Goal: Information Seeking & Learning: Learn about a topic

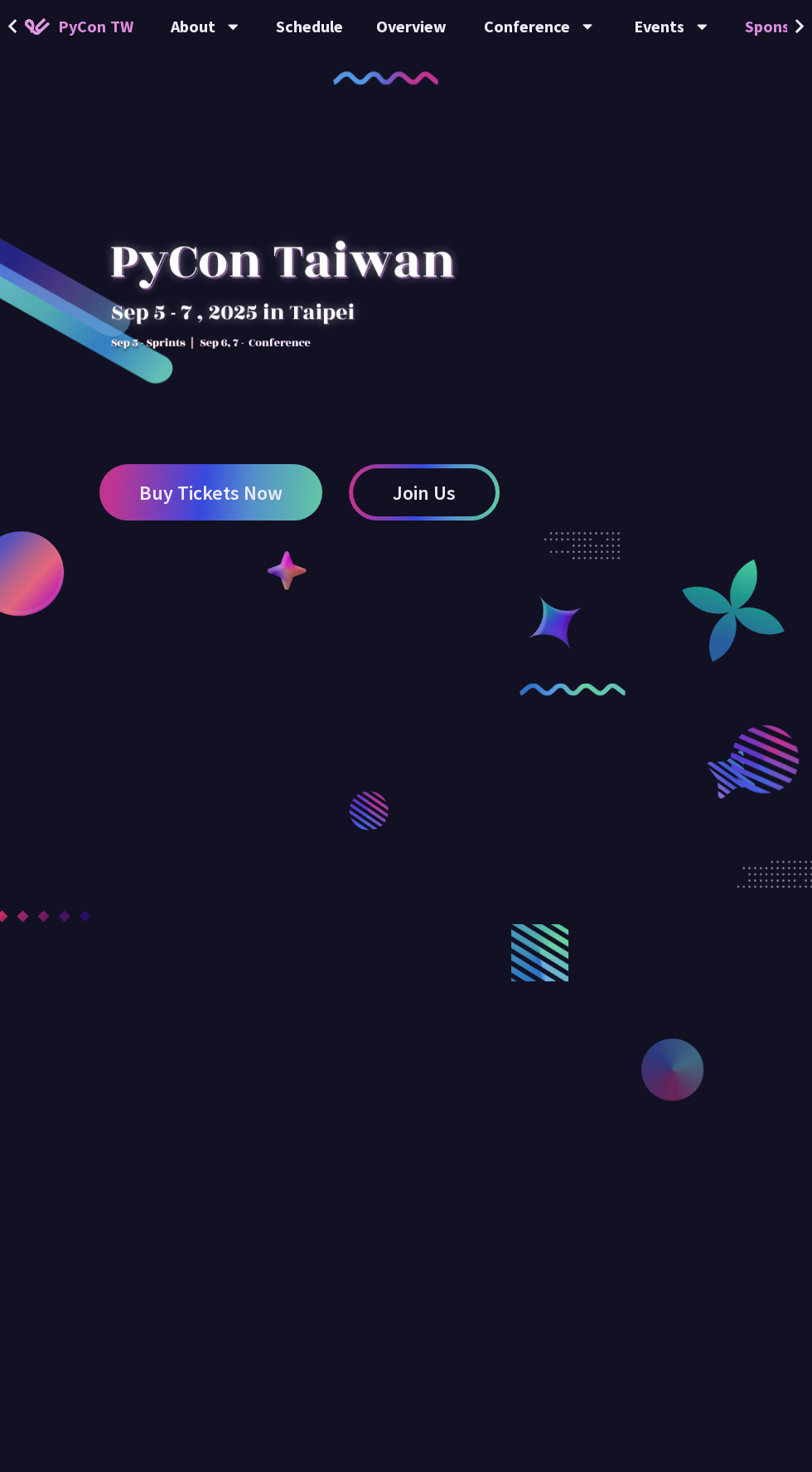
click at [742, 33] on link "Sponsor" at bounding box center [776, 26] width 95 height 53
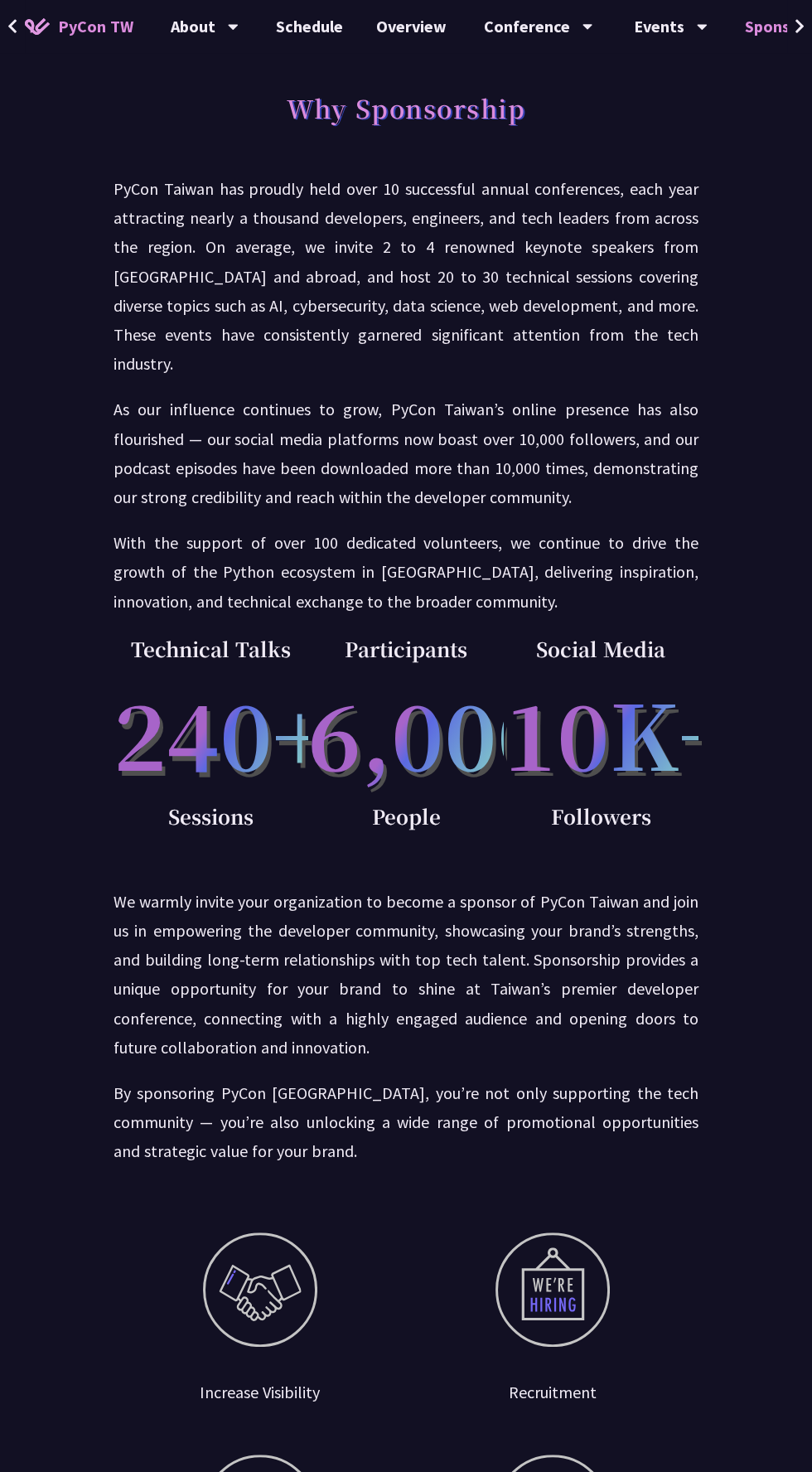
click at [758, 51] on link "Sponsor" at bounding box center [776, 26] width 95 height 53
click at [764, 32] on link "Sponsor" at bounding box center [776, 26] width 95 height 53
click at [634, 39] on div "Events" at bounding box center [671, 26] width 74 height 53
click at [747, 32] on link "Sponsor" at bounding box center [776, 26] width 95 height 53
click at [484, 29] on div "Conference" at bounding box center [538, 26] width 110 height 53
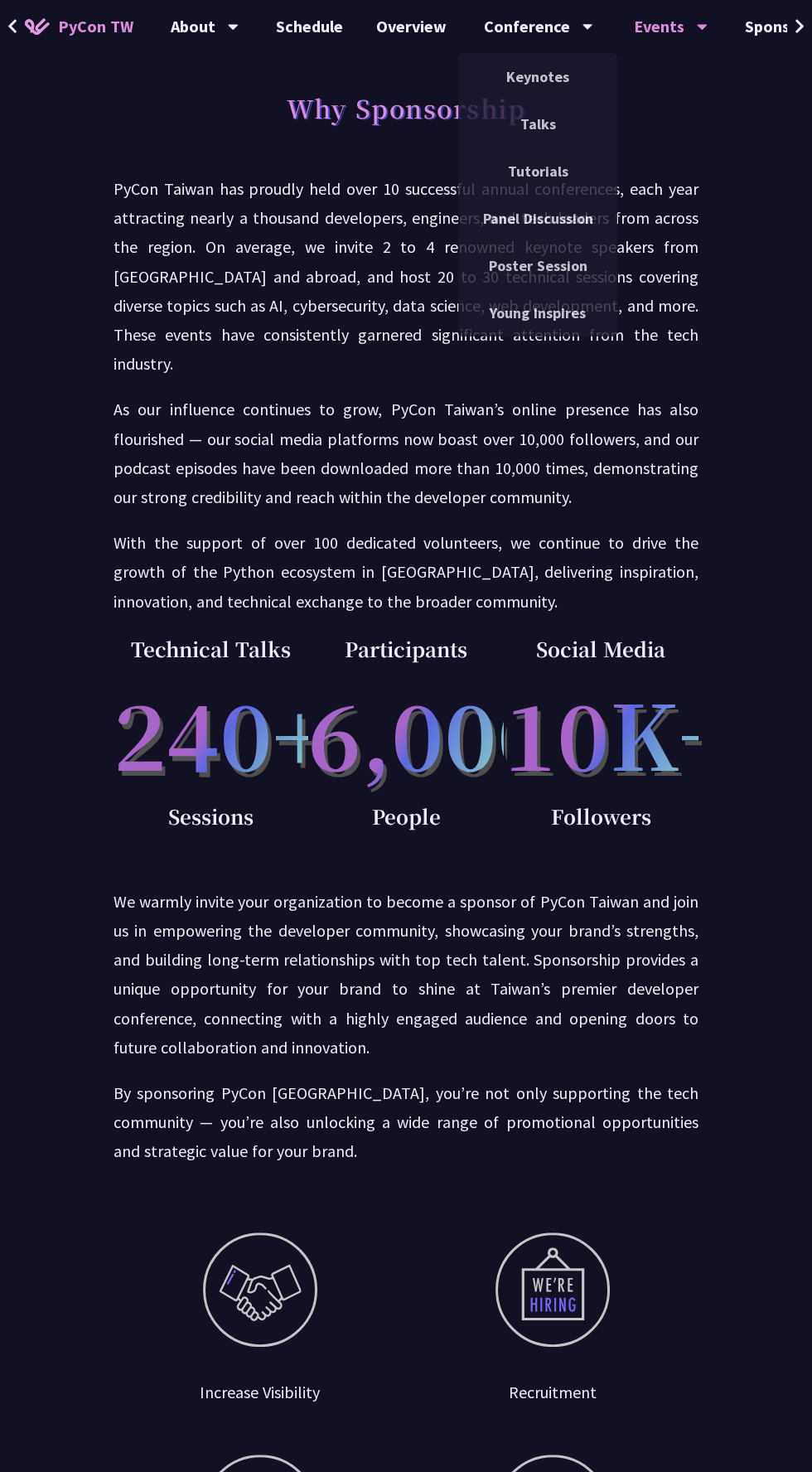
click at [679, 28] on div "Events" at bounding box center [671, 26] width 74 height 53
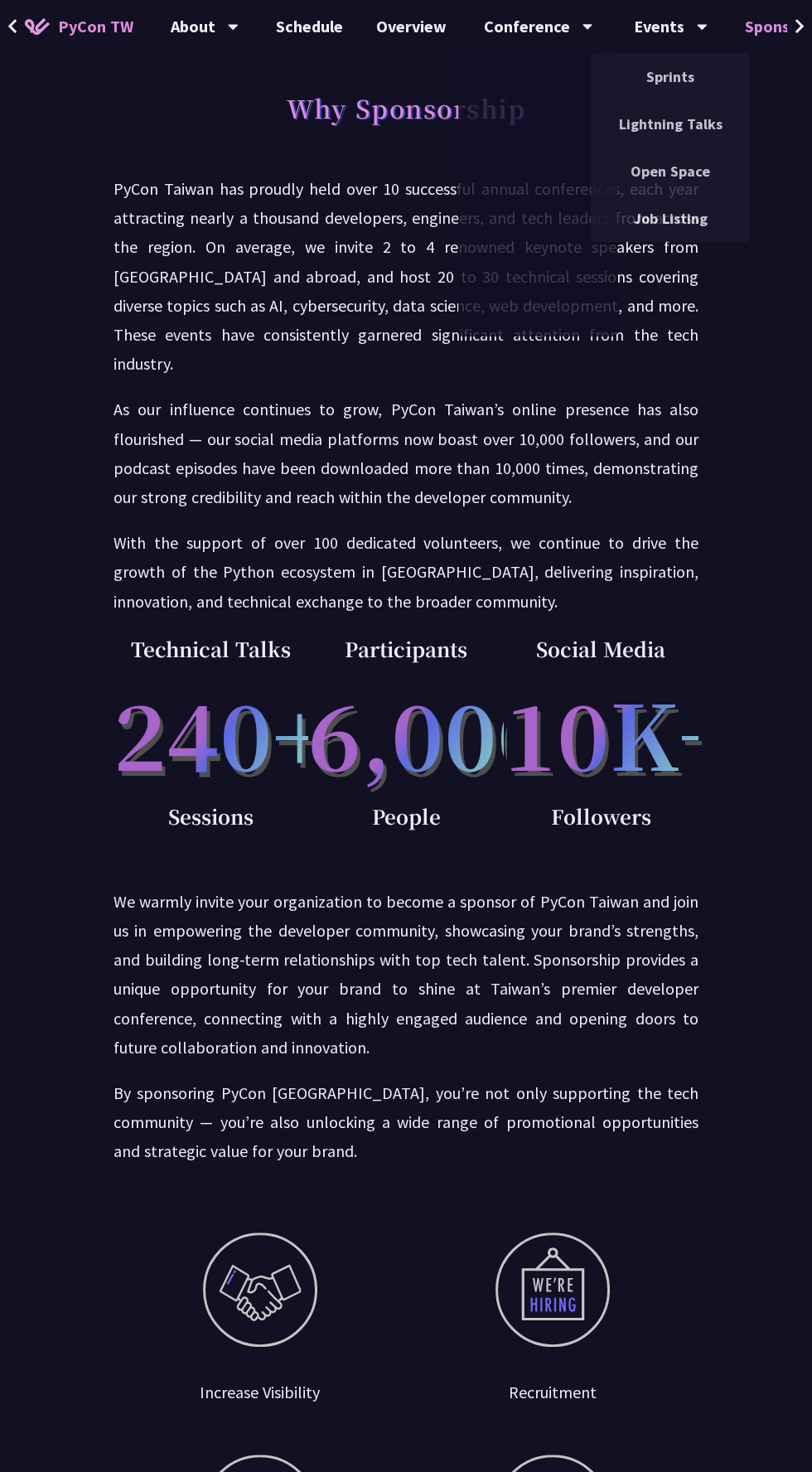
click at [745, 46] on link "Sponsor" at bounding box center [776, 26] width 95 height 53
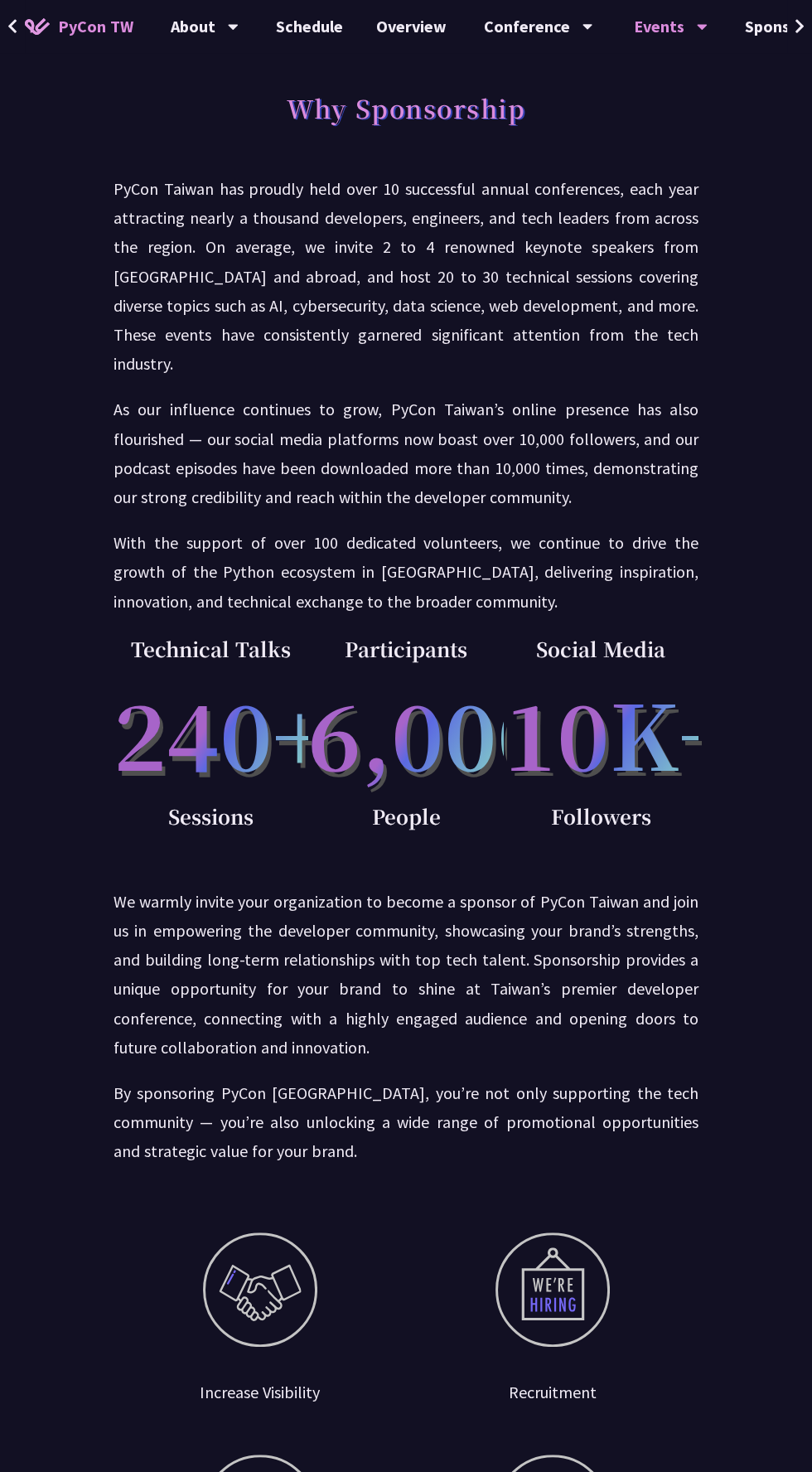
click at [645, 25] on div "Events" at bounding box center [671, 26] width 74 height 53
click at [787, 47] on button at bounding box center [800, 26] width 25 height 53
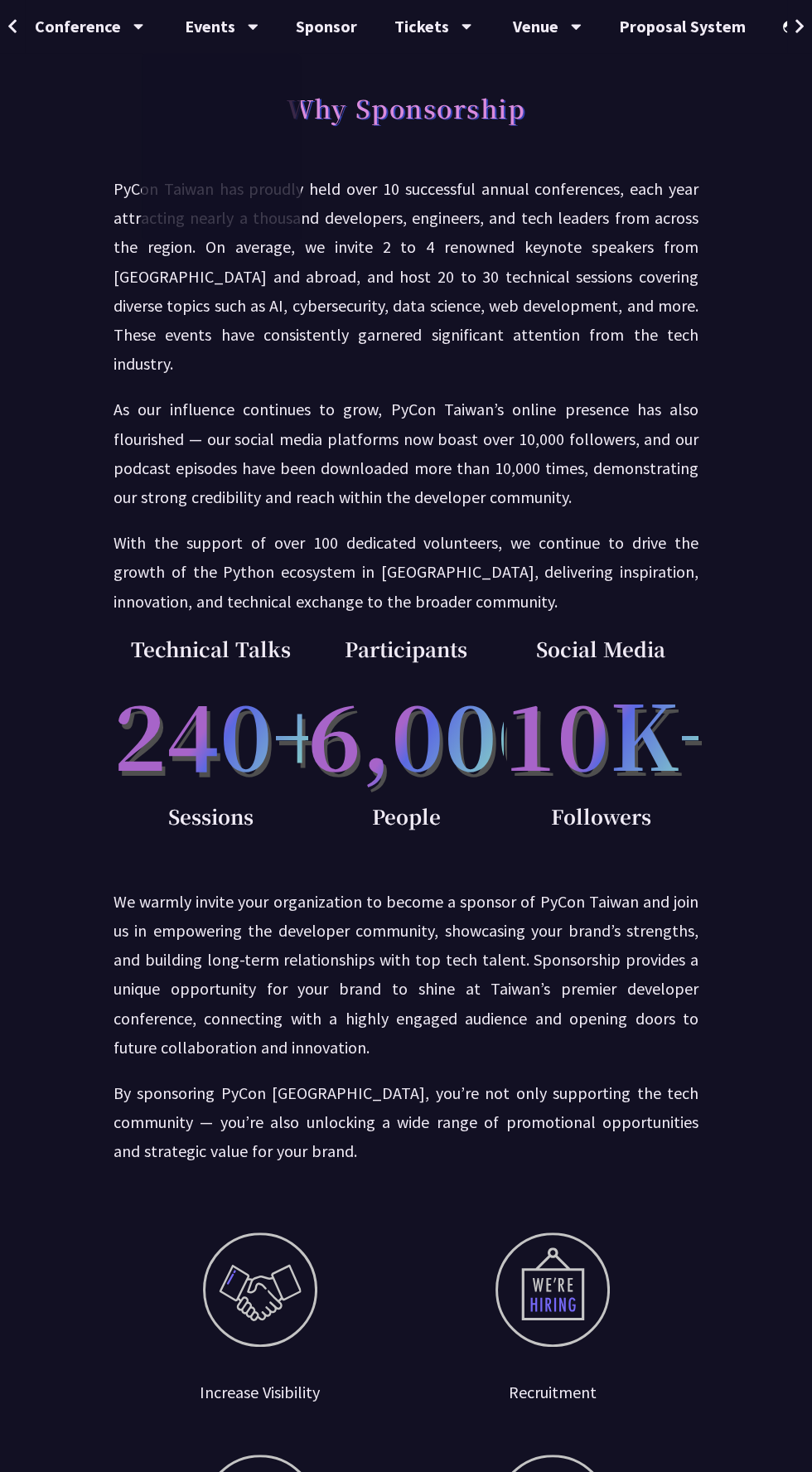
click at [783, 26] on div "EN" at bounding box center [813, 26] width 61 height 53
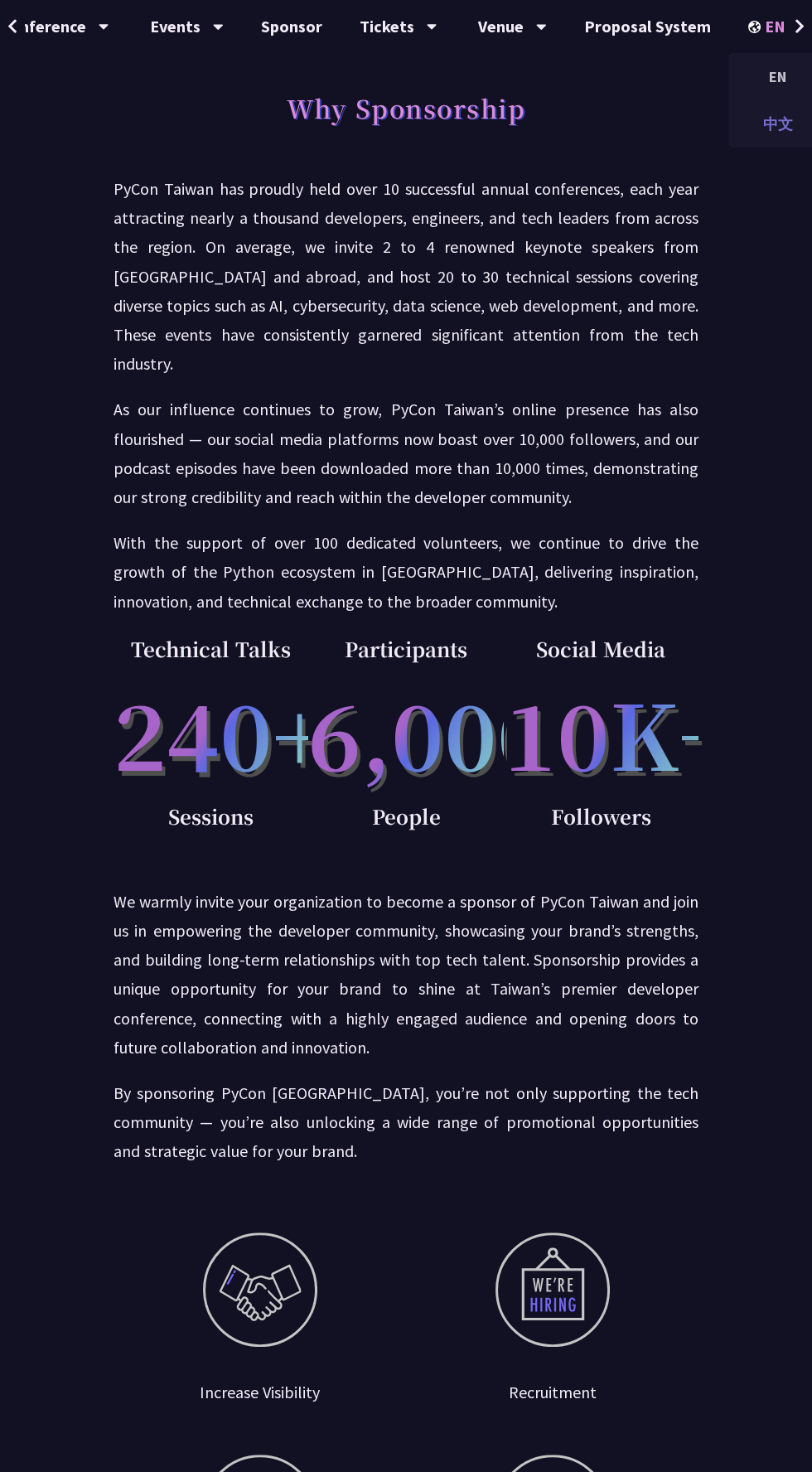
click at [780, 141] on div "中文" at bounding box center [778, 124] width 99 height 39
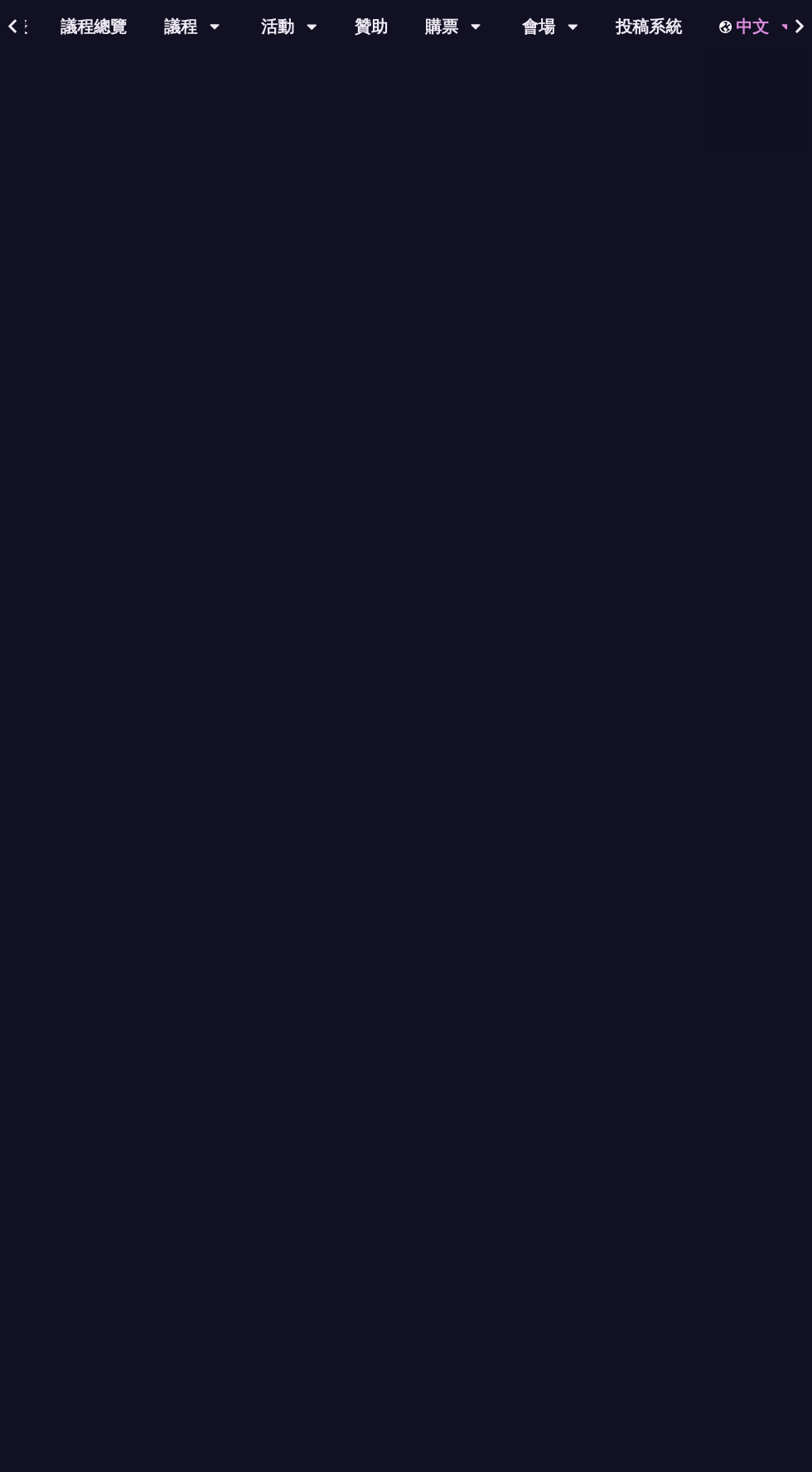
scroll to position [0, 263]
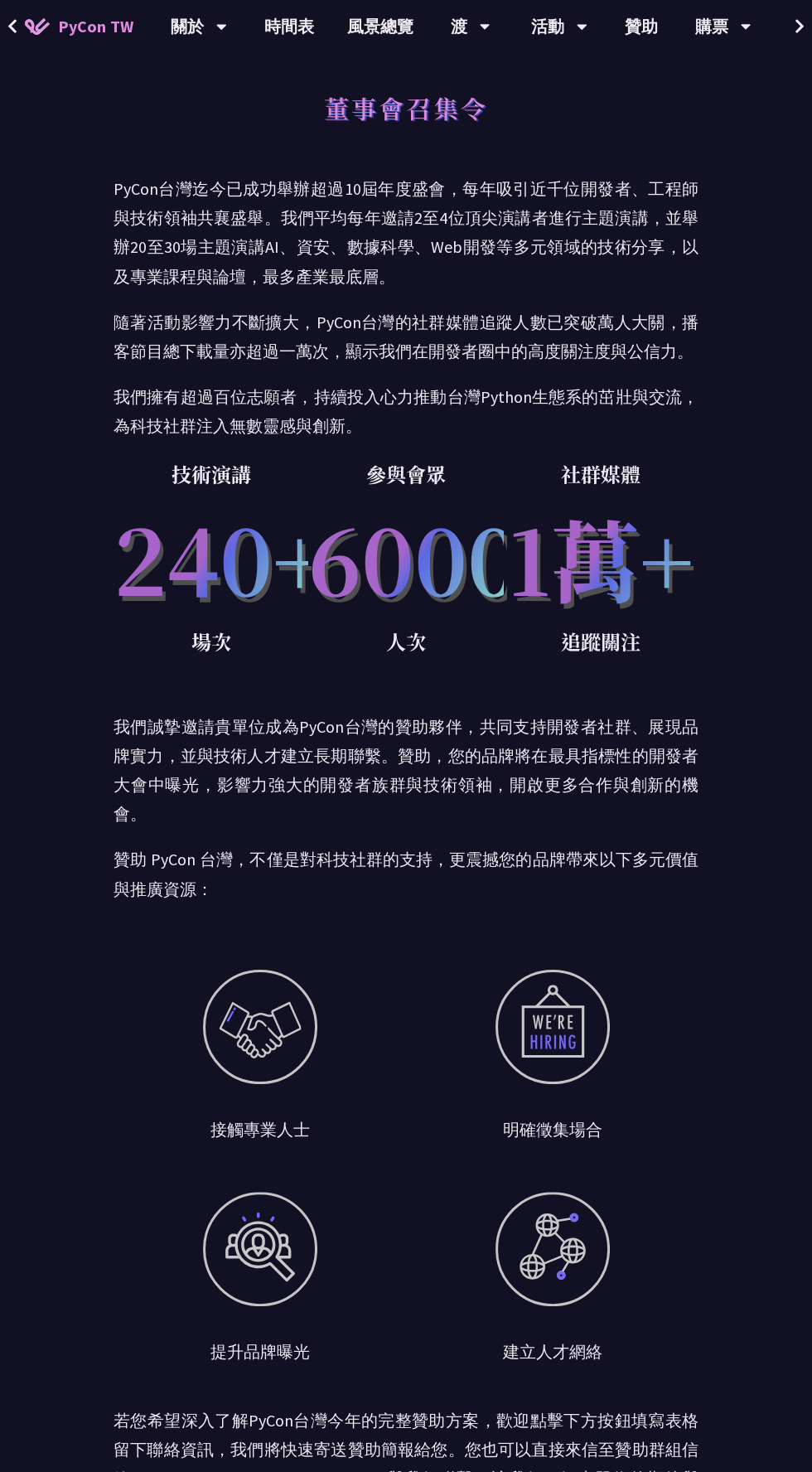
click at [792, 23] on font "會場" at bounding box center [808, 26] width 33 height 21
click at [281, 42] on link "時間表" at bounding box center [289, 26] width 83 height 53
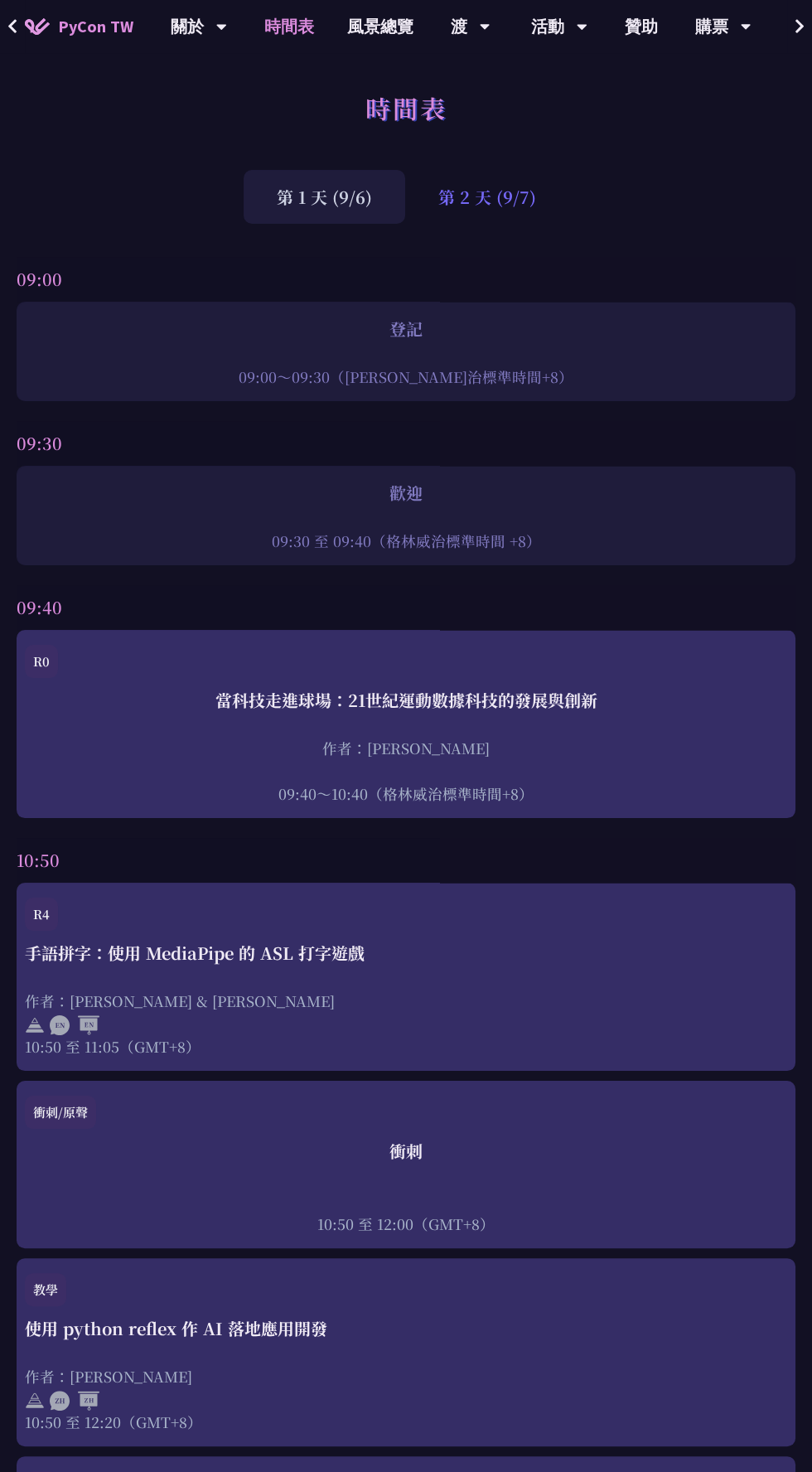
click at [517, 185] on font "第 2 天 (9/7)" at bounding box center [486, 196] width 97 height 24
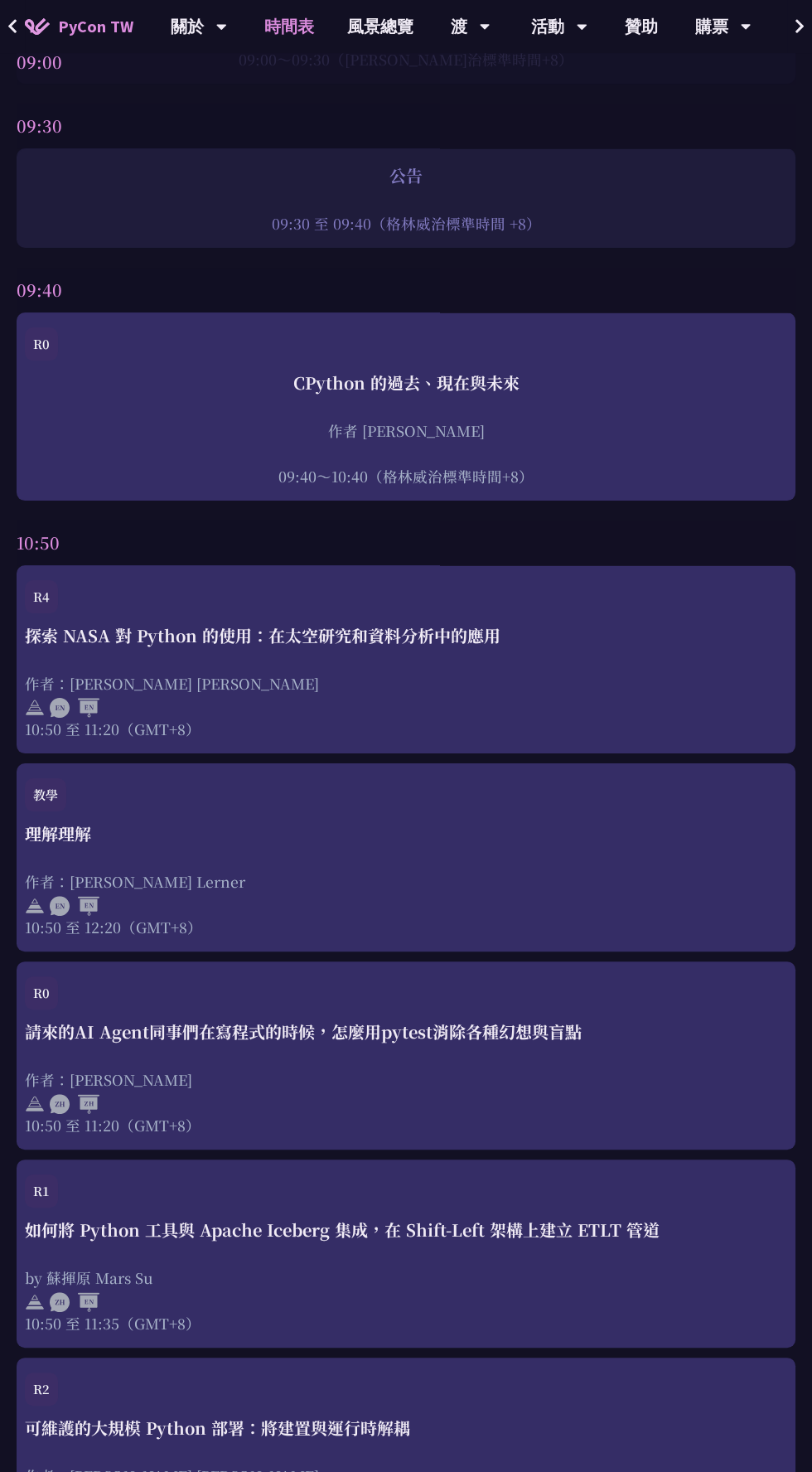
scroll to position [357, 0]
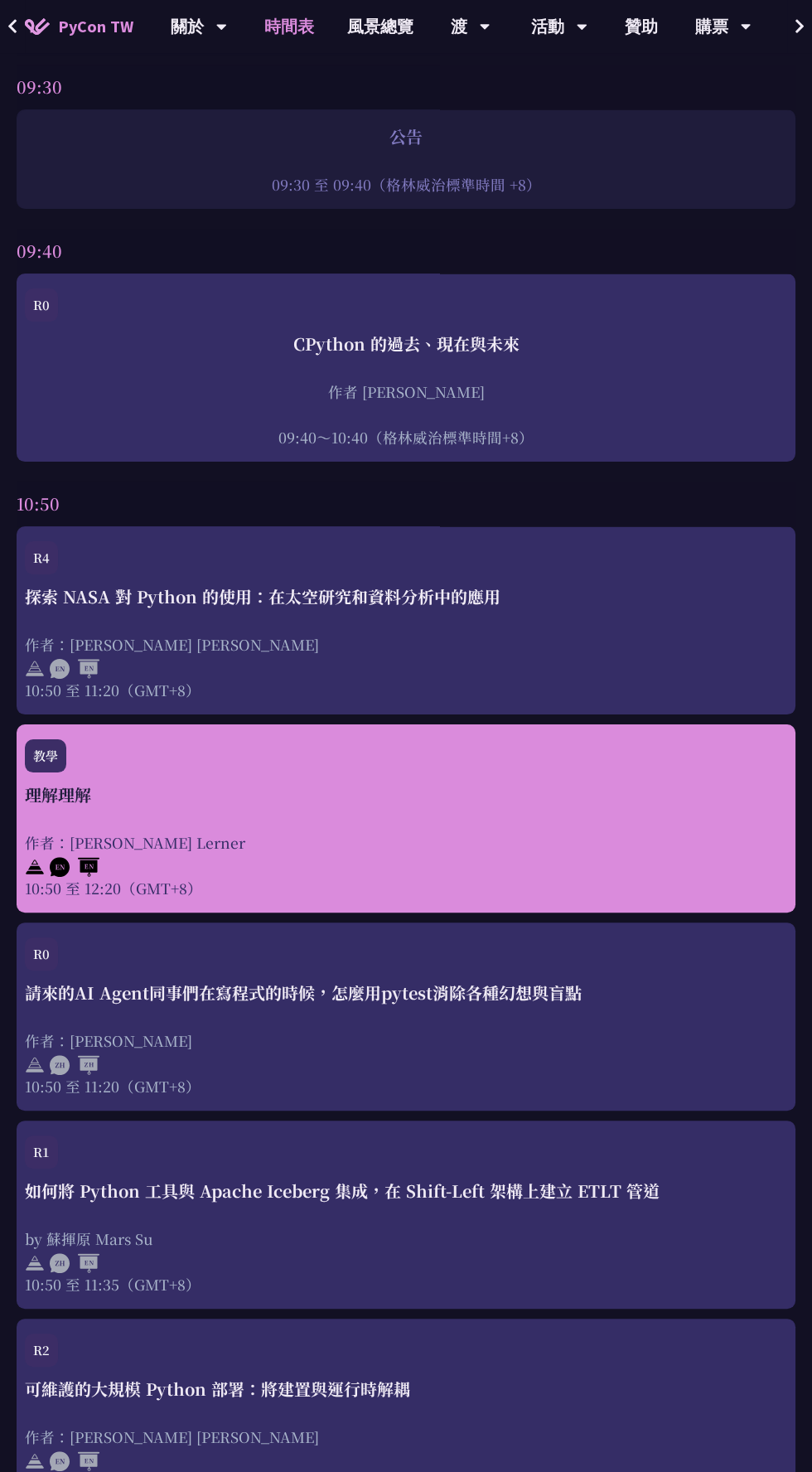
click at [398, 740] on div "教學" at bounding box center [406, 761] width 762 height 43
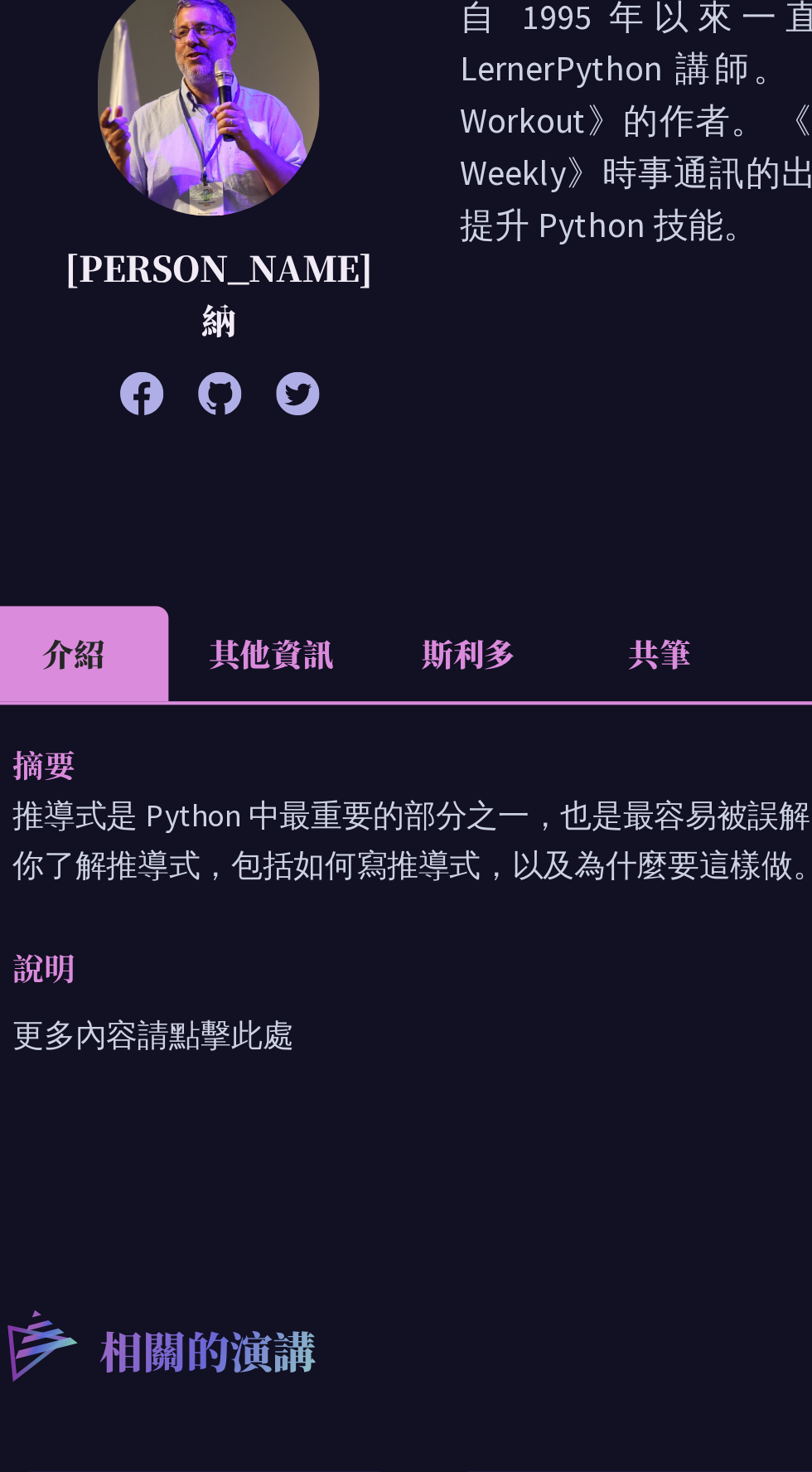
scroll to position [7, 0]
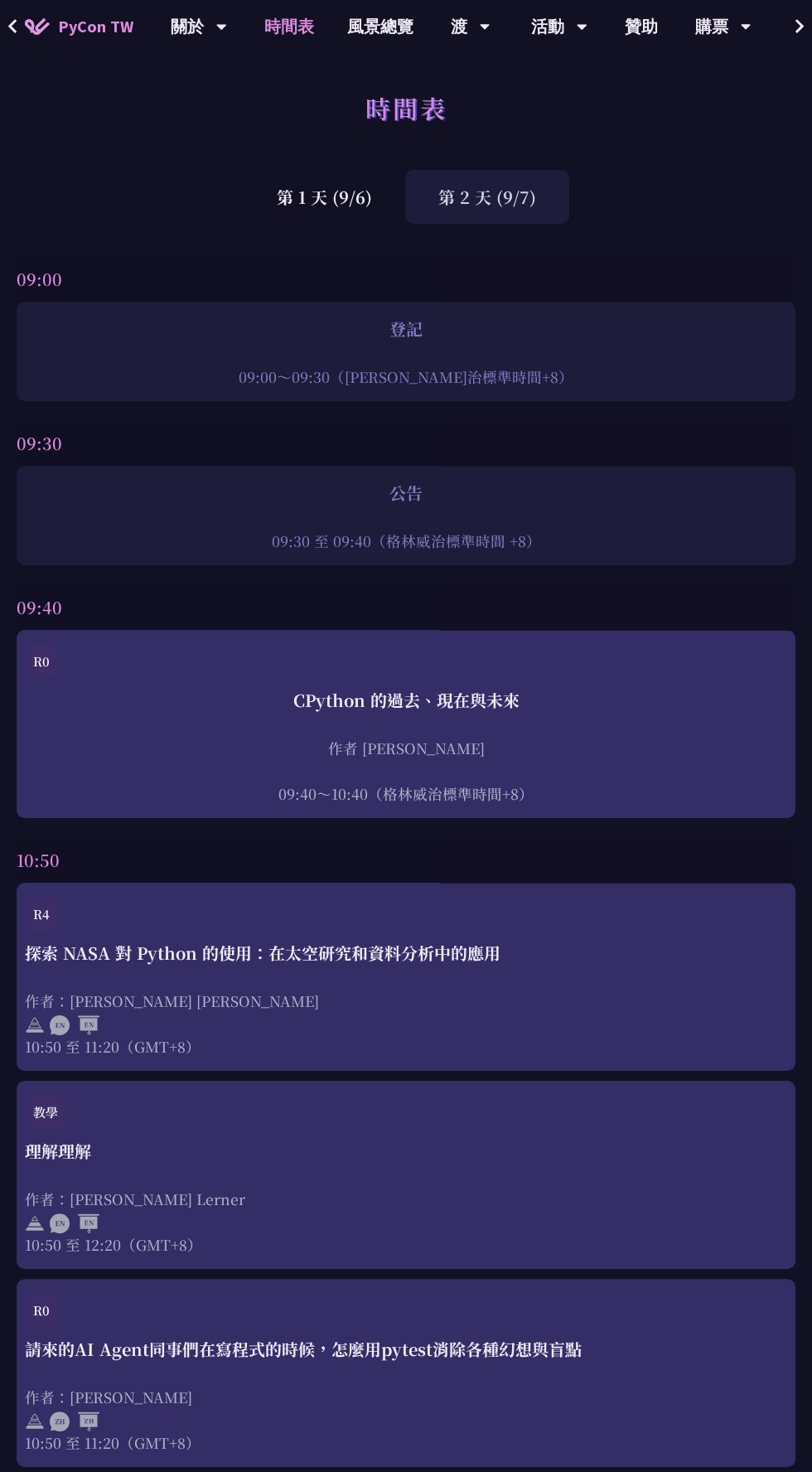
click at [487, 189] on font "第 2 天 (9/7)" at bounding box center [486, 196] width 97 height 24
click at [482, 201] on font "第 2 天 (9/7)" at bounding box center [486, 196] width 97 height 24
click at [521, 222] on div "第 2 天 (9/7)" at bounding box center [487, 196] width 164 height 54
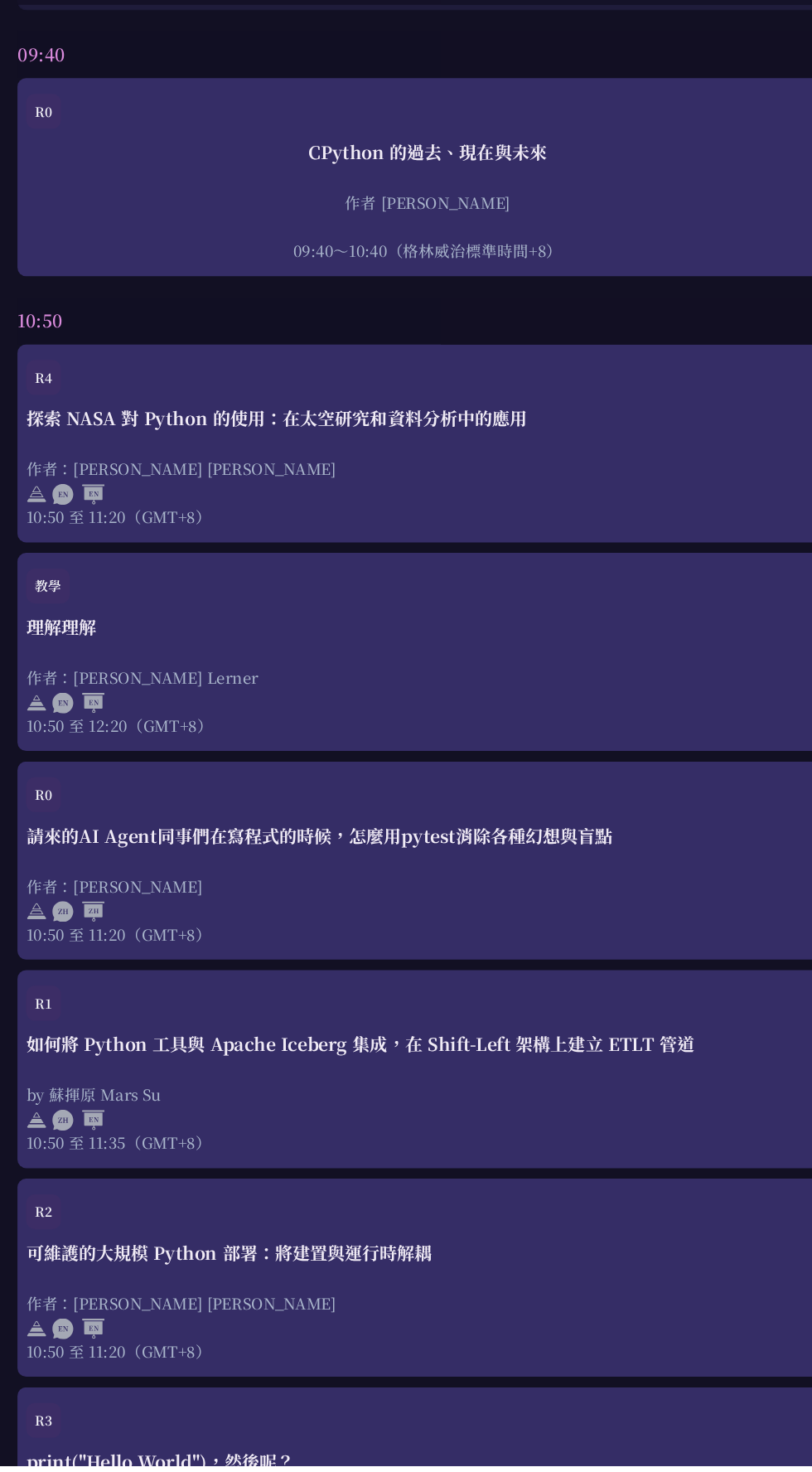
scroll to position [476, 0]
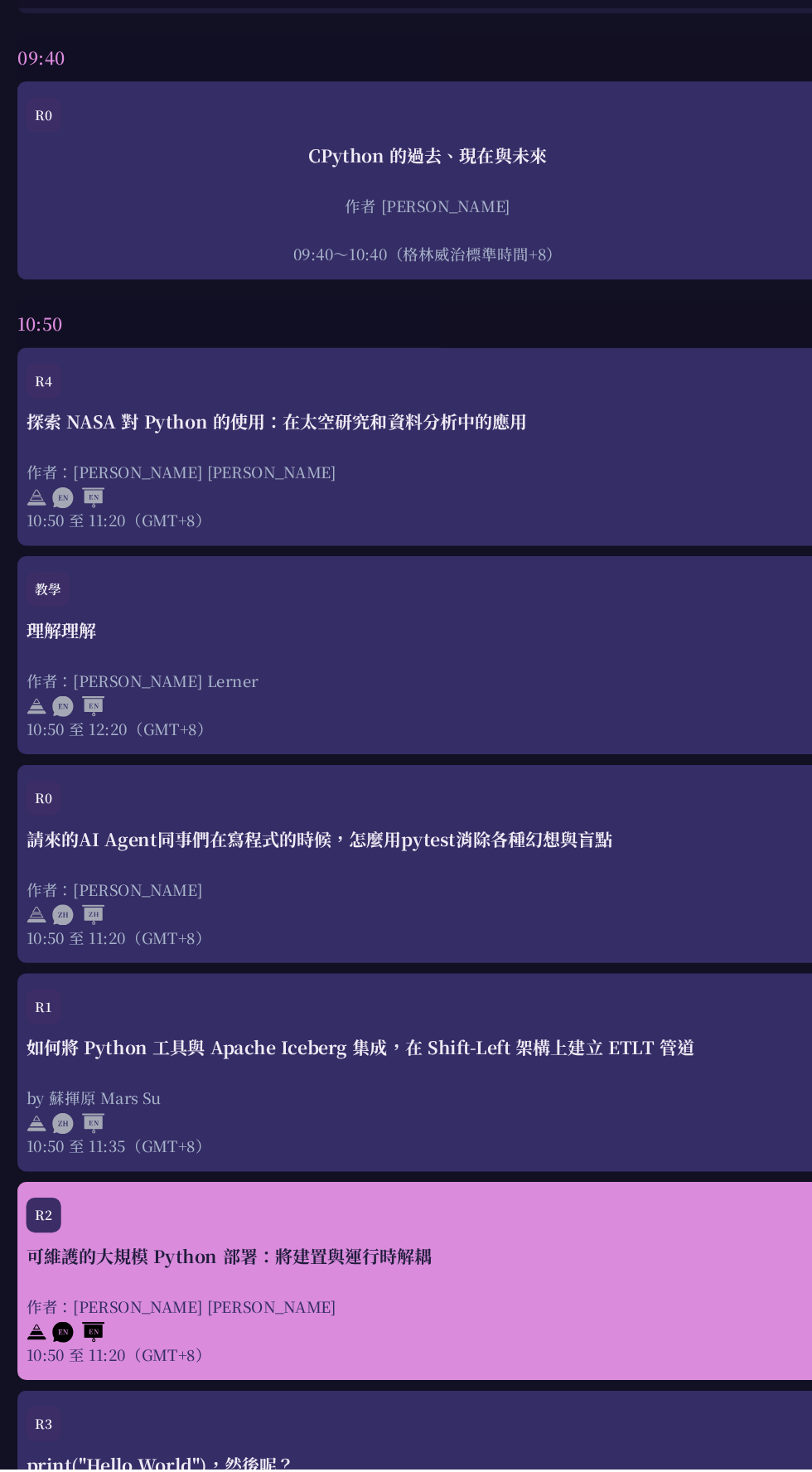
click at [64, 1286] on div "可維護的大規模 Python 部署：將建置與運行時解耦 作者：Justin Lee 10:50 至 11:20（GMT+8）" at bounding box center [406, 1316] width 762 height 116
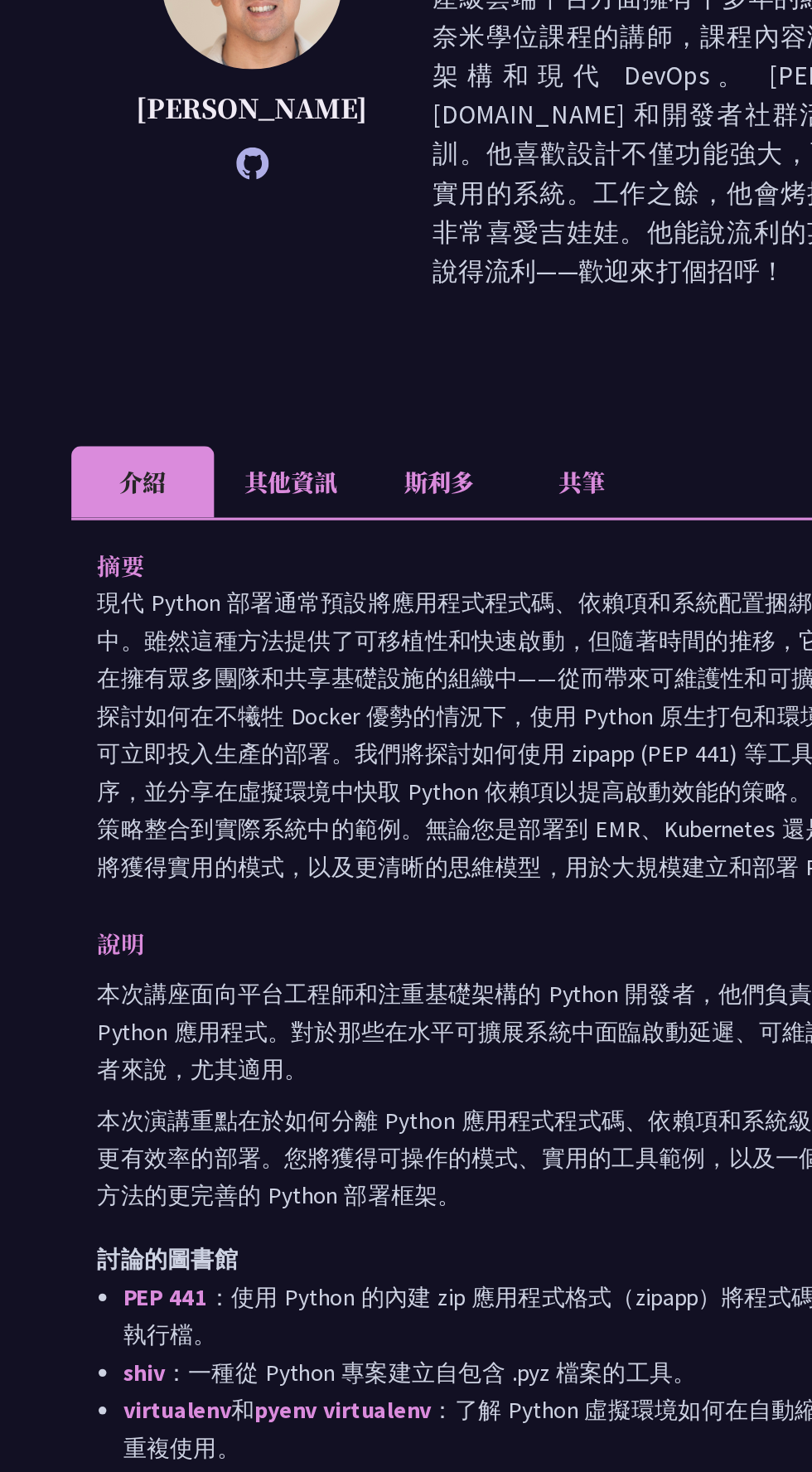
click at [418, 679] on font "共筆" at bounding box center [412, 689] width 30 height 22
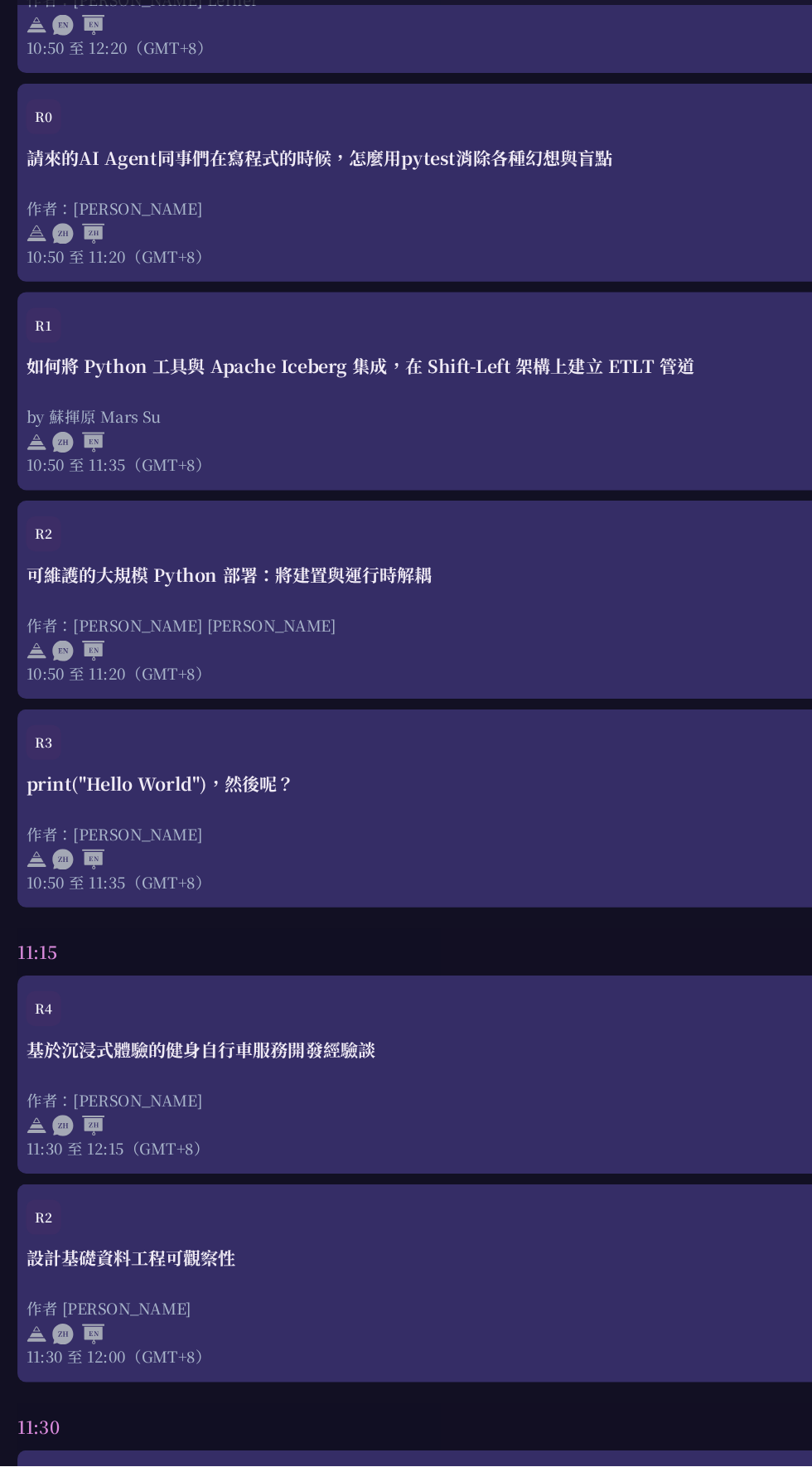
scroll to position [1120, 0]
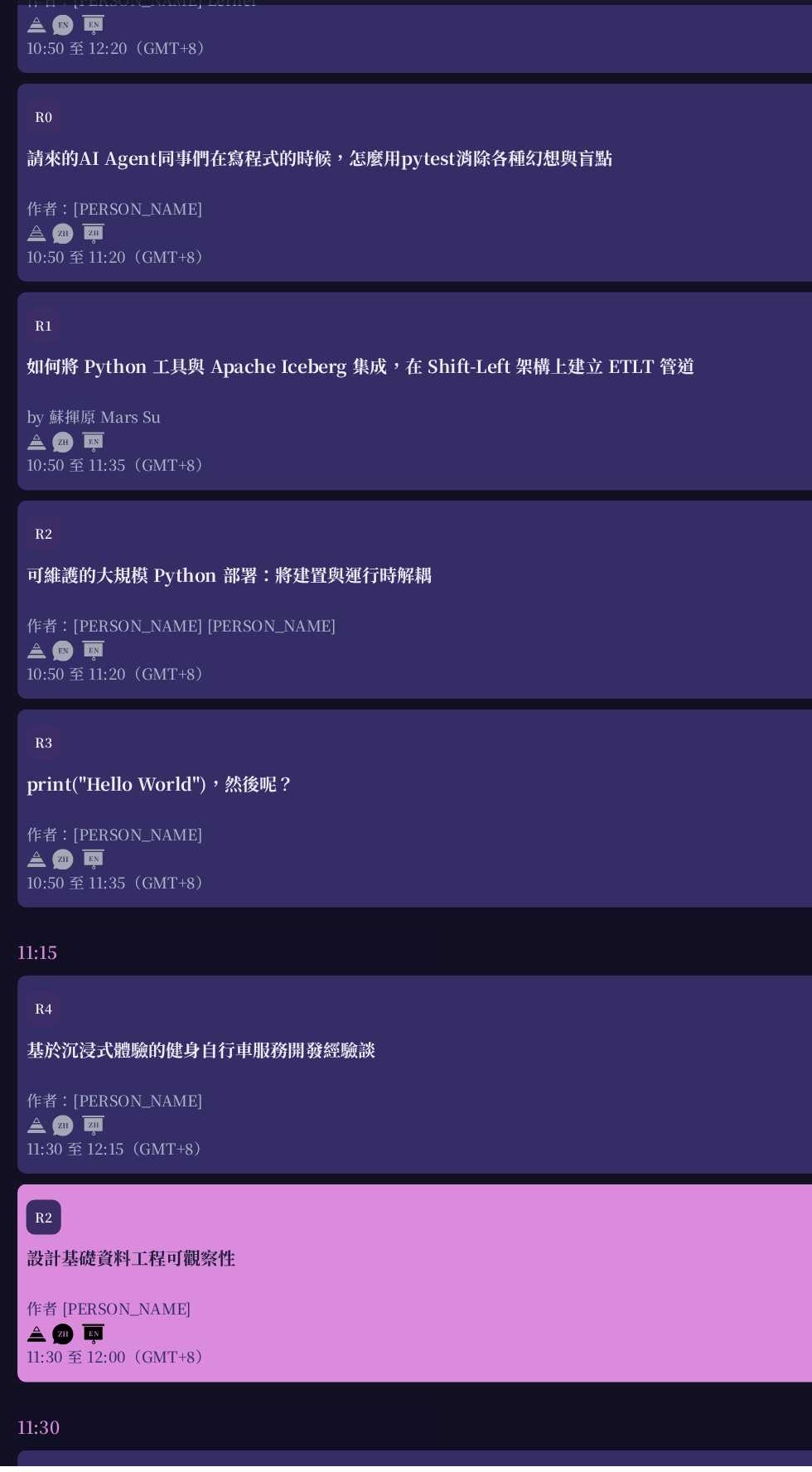
click at [510, 1309] on div "設計基礎資料工程可觀察性 作者 Shuhsi Lin 11:30 至 12:00（GMT+8）" at bounding box center [406, 1320] width 762 height 116
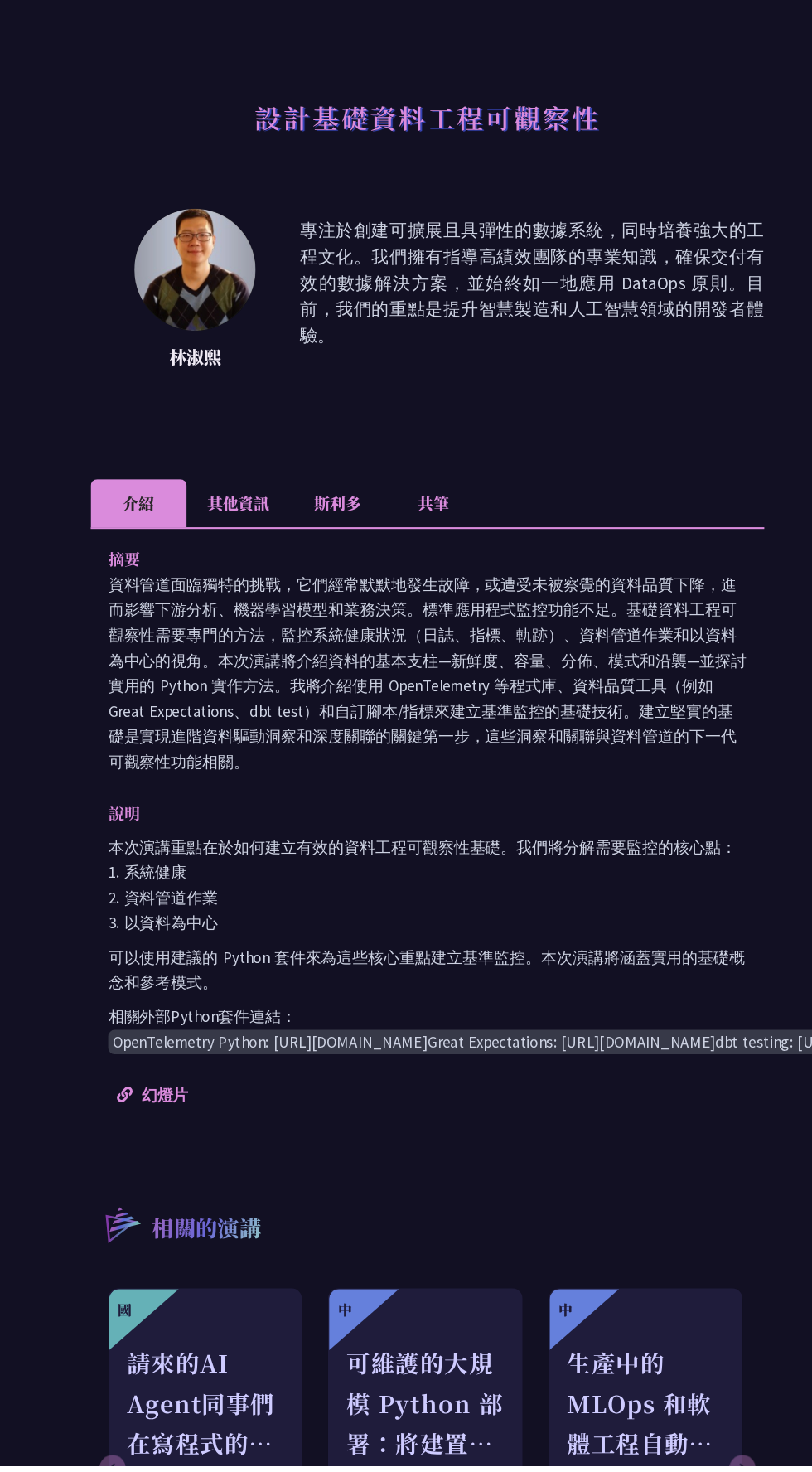
scroll to position [7, 0]
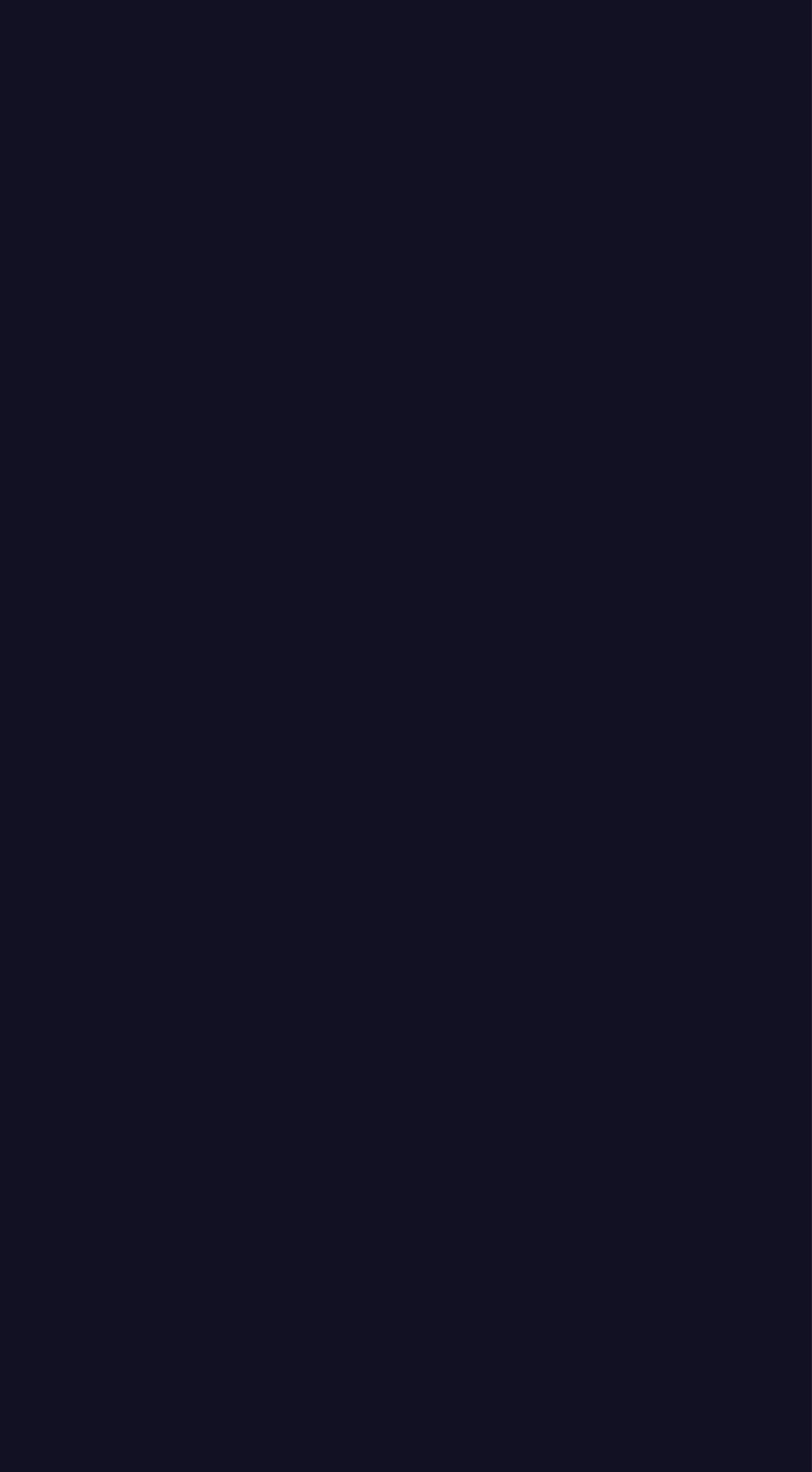
scroll to position [1120, 0]
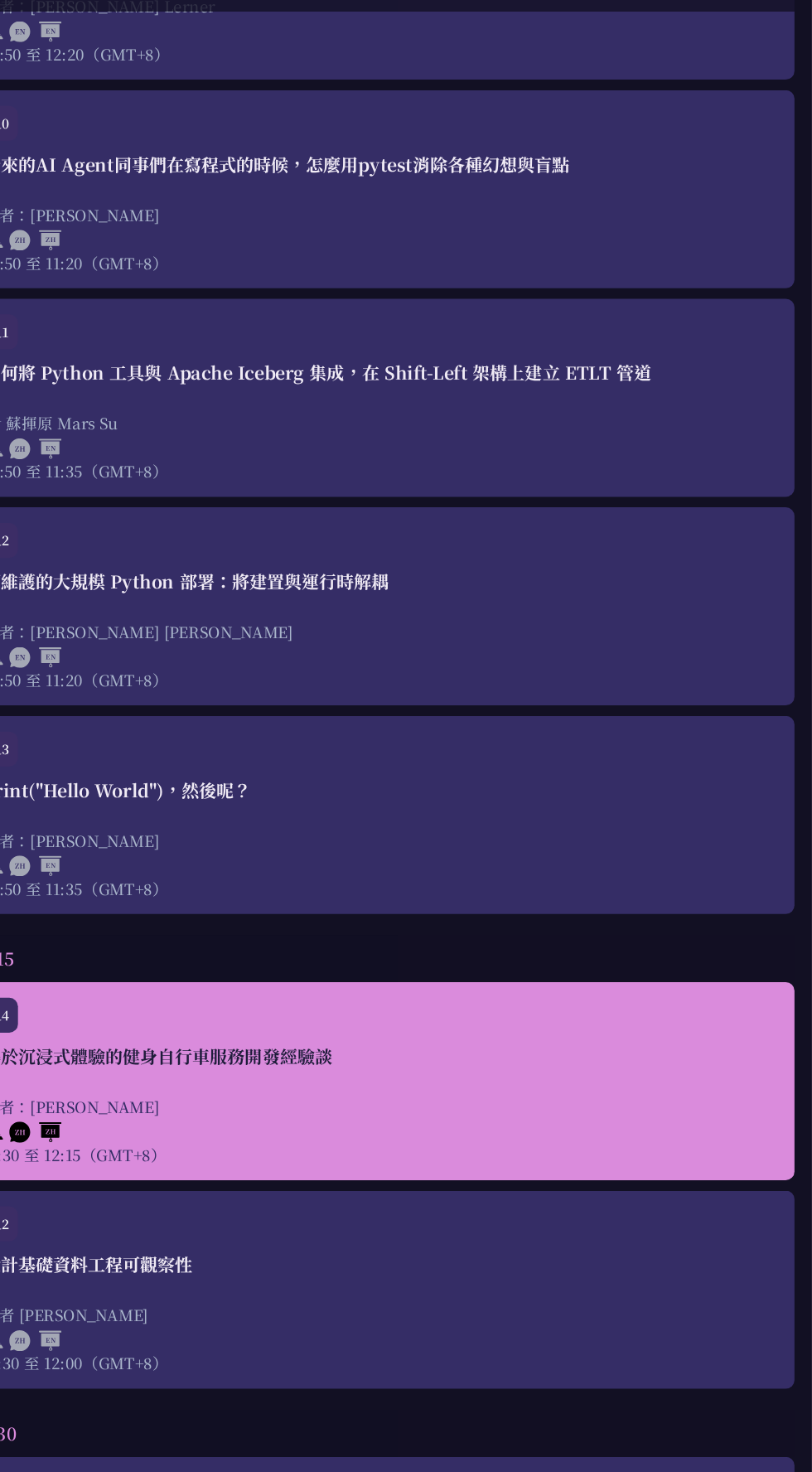
click at [56, 1176] on font "11:30 至 12:15（GMT+8）" at bounding box center [111, 1170] width 174 height 21
click at [55, 1187] on div "R4 基於沉浸式體驗的健身自行車服務開發經驗談 作者：彼得 11:30 至 12:15（GMT+8）" at bounding box center [406, 1100] width 779 height 188
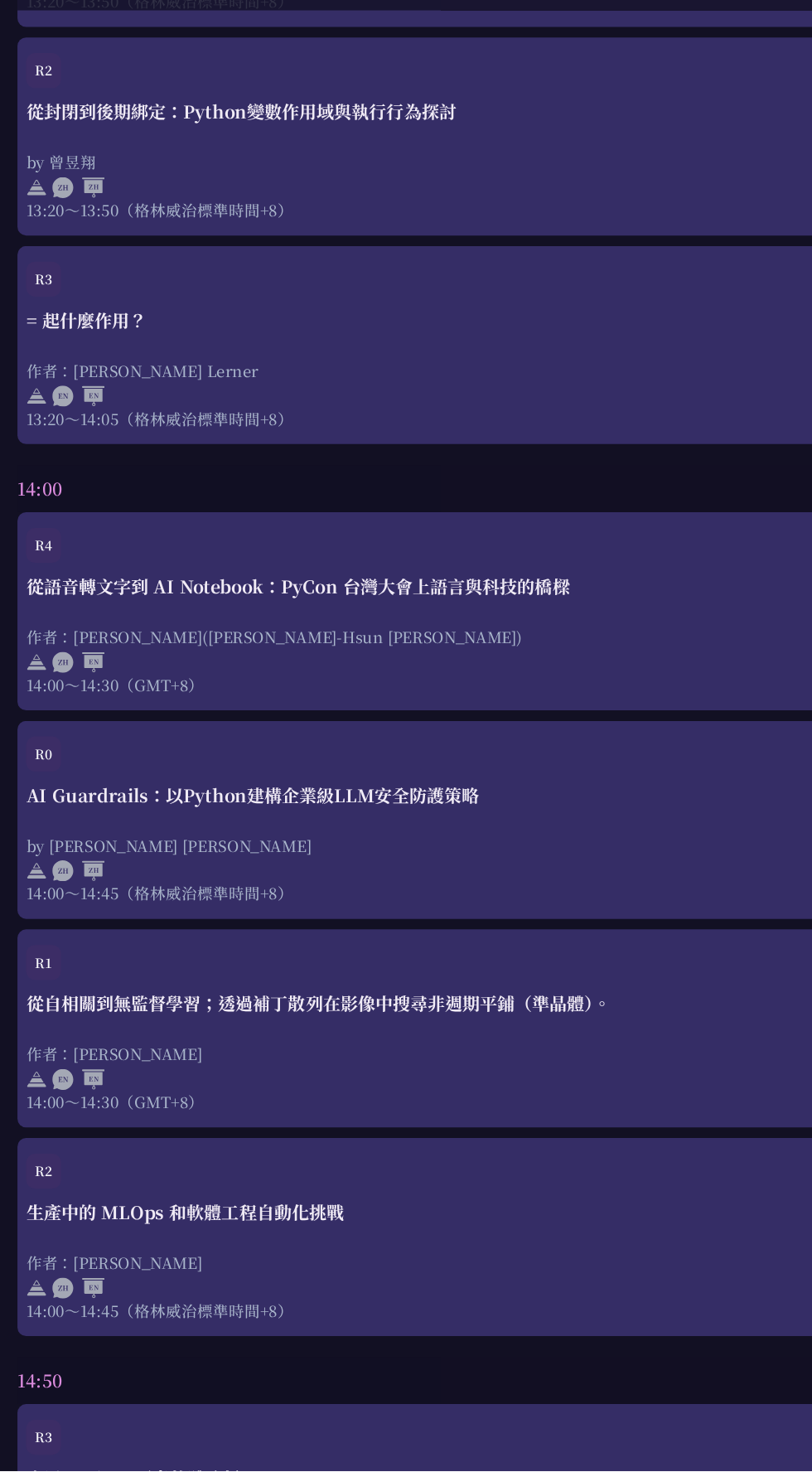
scroll to position [3741, 0]
